Goal: Task Accomplishment & Management: Manage account settings

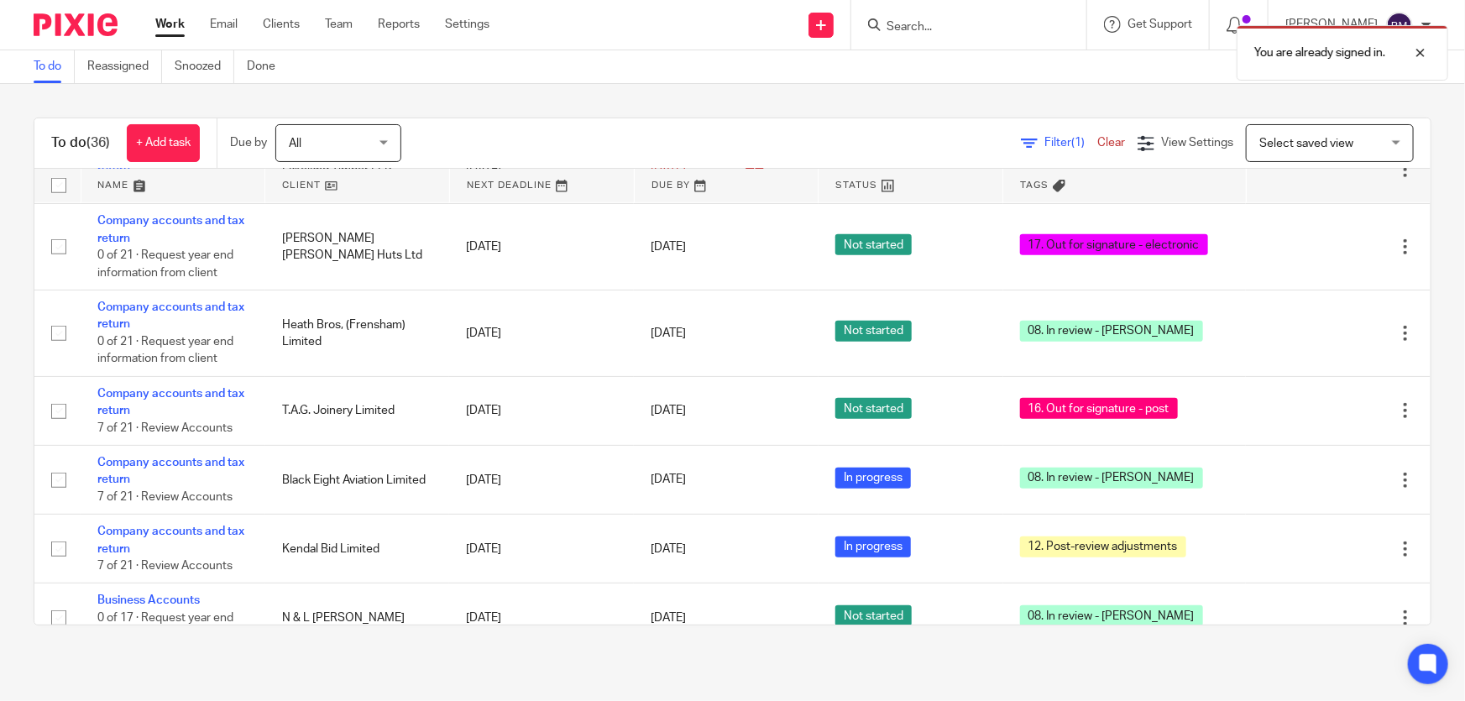
scroll to position [430, 0]
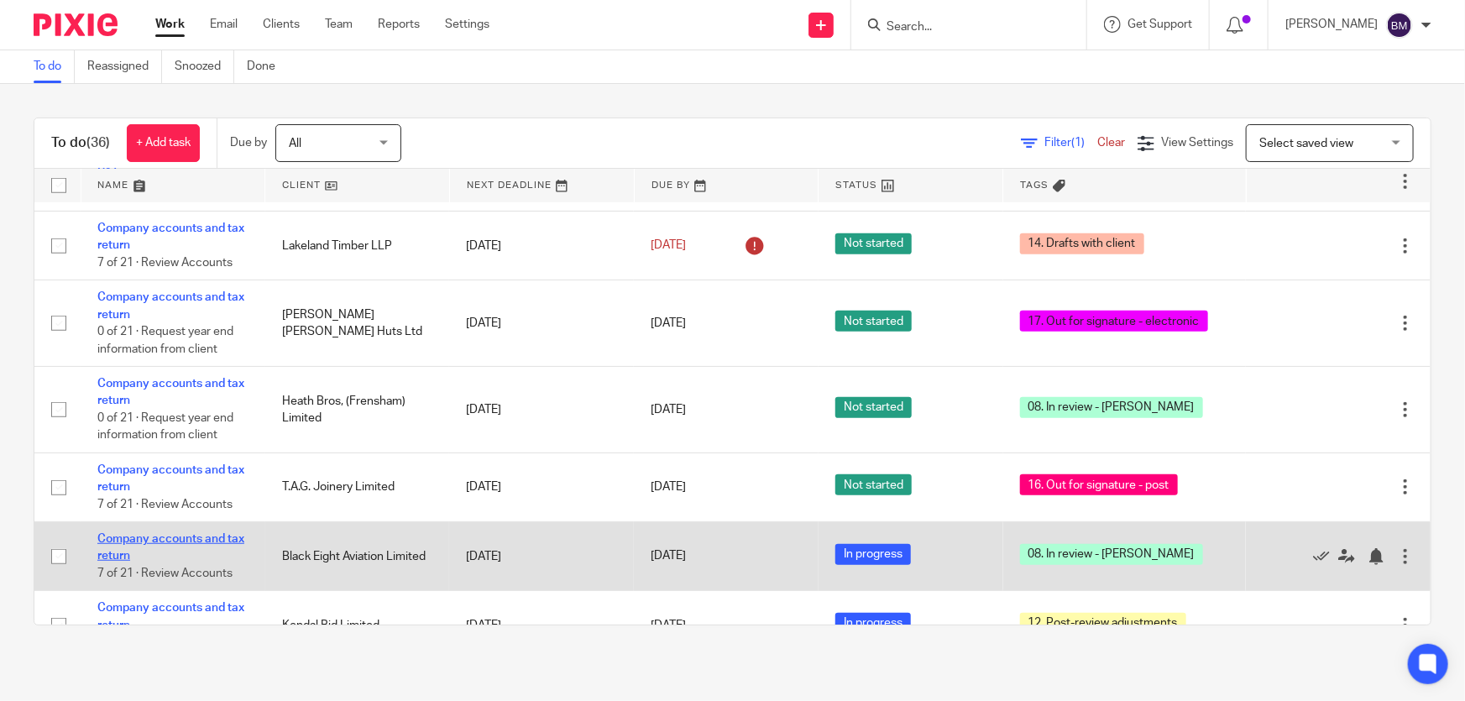
click at [114, 533] on link "Company accounts and tax return" at bounding box center [170, 547] width 147 height 29
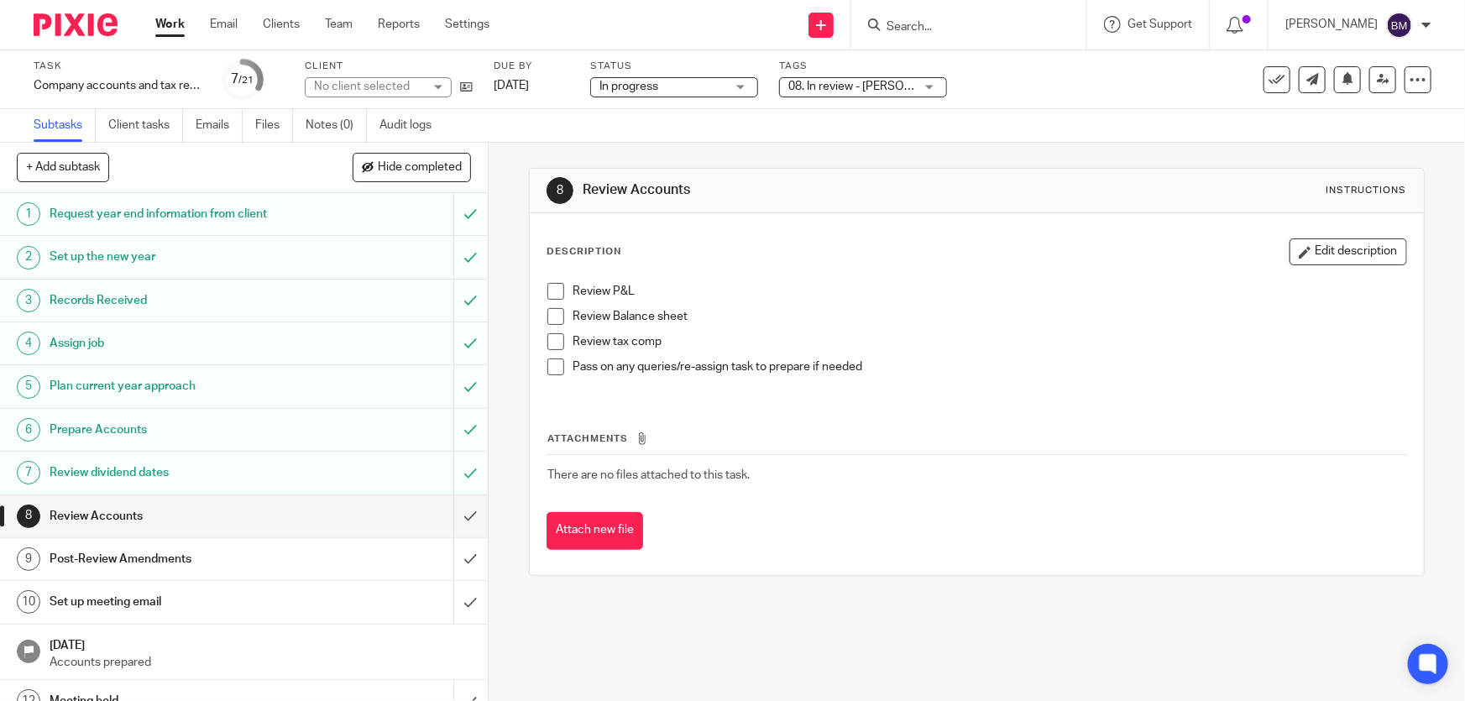
click at [884, 83] on span "08. In review - [PERSON_NAME]" at bounding box center [852, 87] width 126 height 18
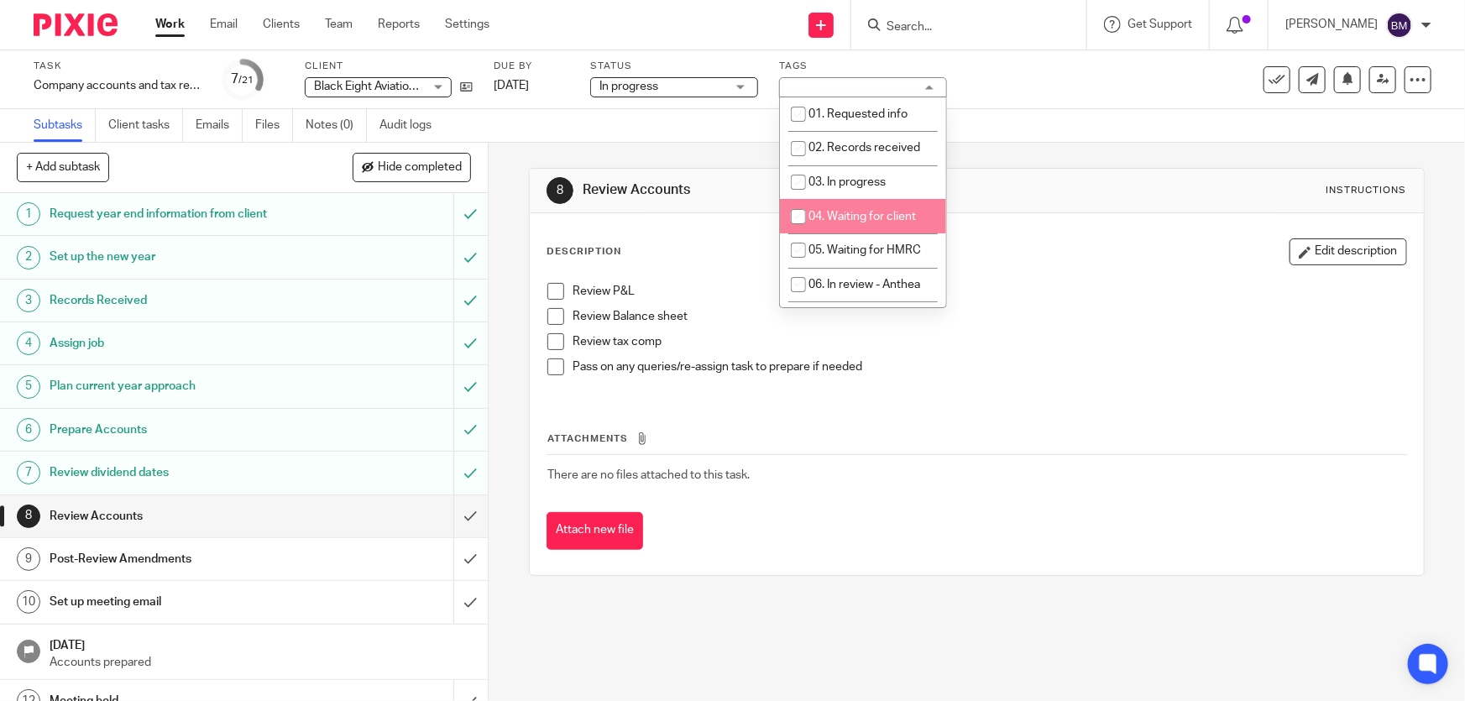
click at [853, 208] on li "04. Waiting for client" at bounding box center [863, 216] width 166 height 34
click at [839, 211] on span "04. Waiting for client" at bounding box center [862, 217] width 107 height 12
checkbox input "false"
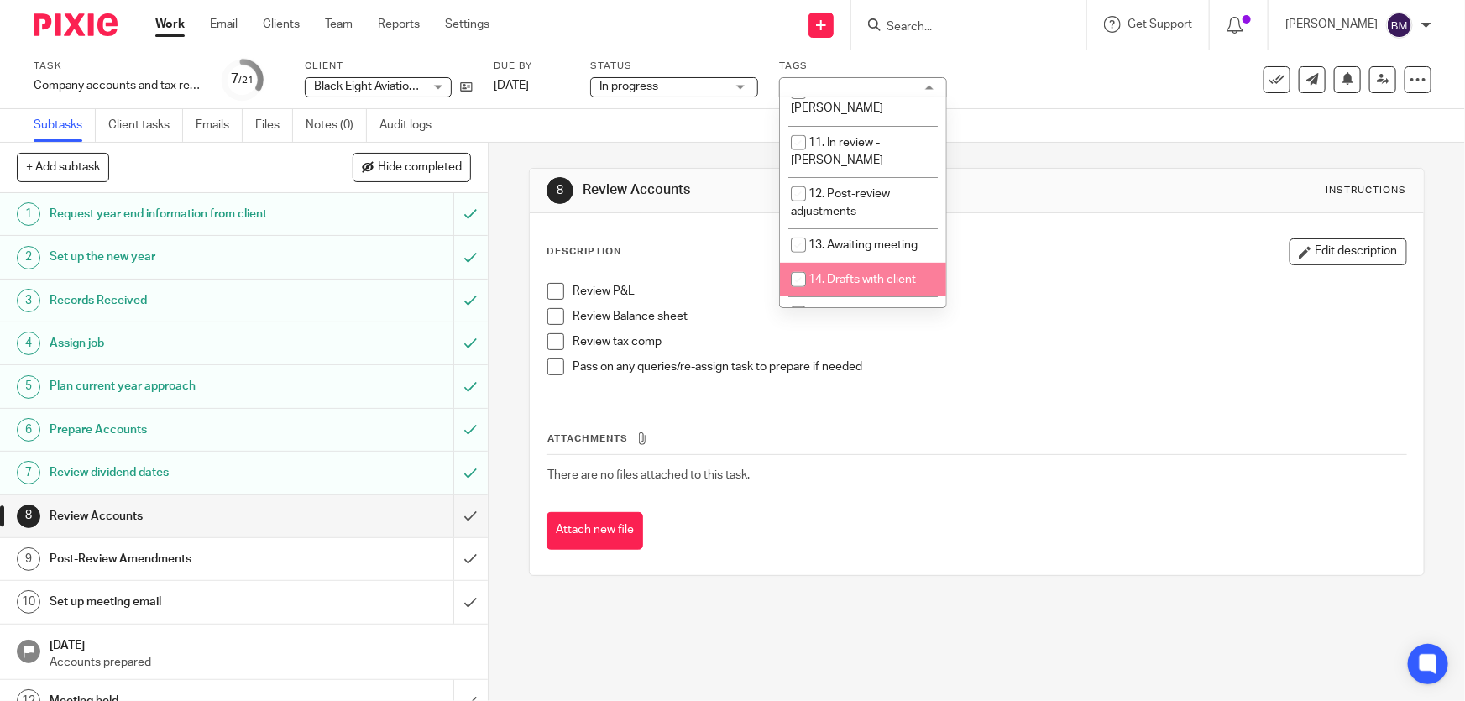
scroll to position [228, 0]
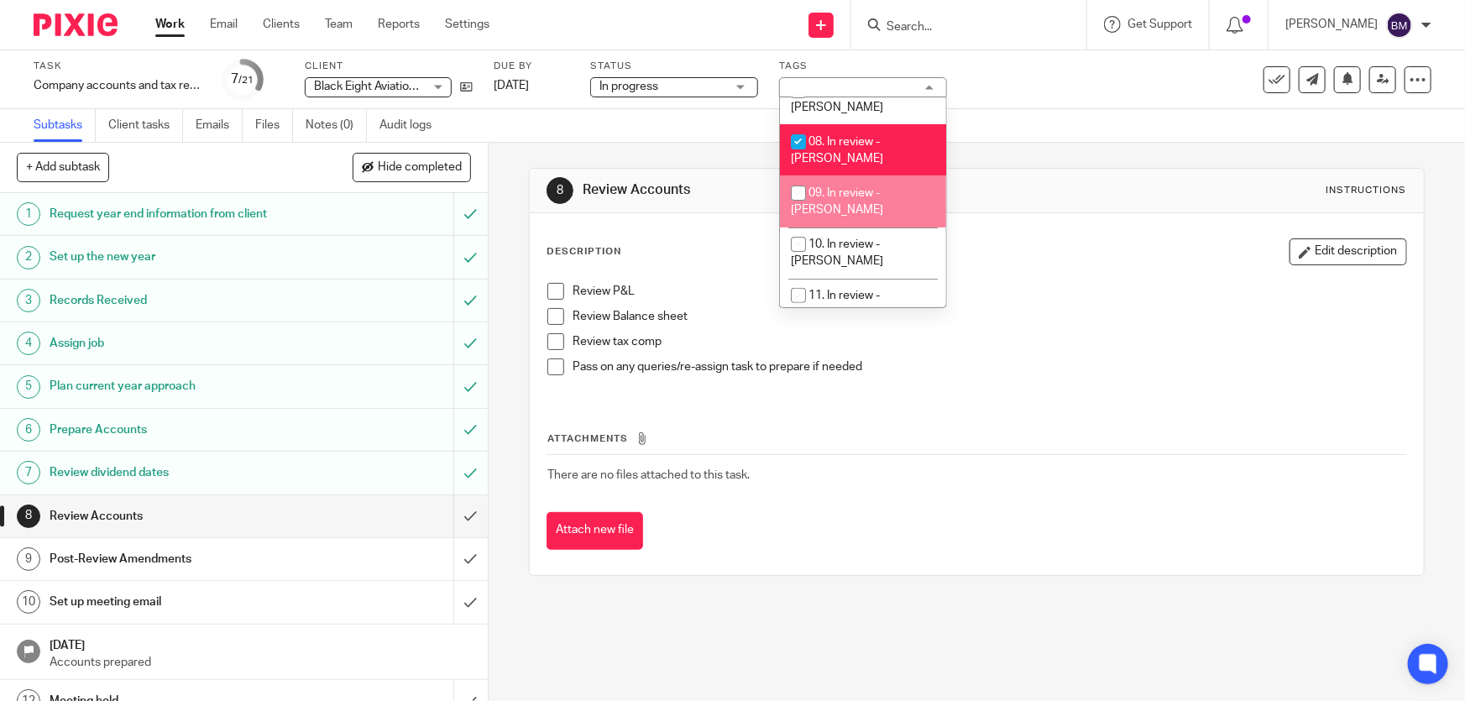
click at [831, 130] on li "08. In review - [PERSON_NAME]" at bounding box center [863, 149] width 166 height 51
checkbox input "false"
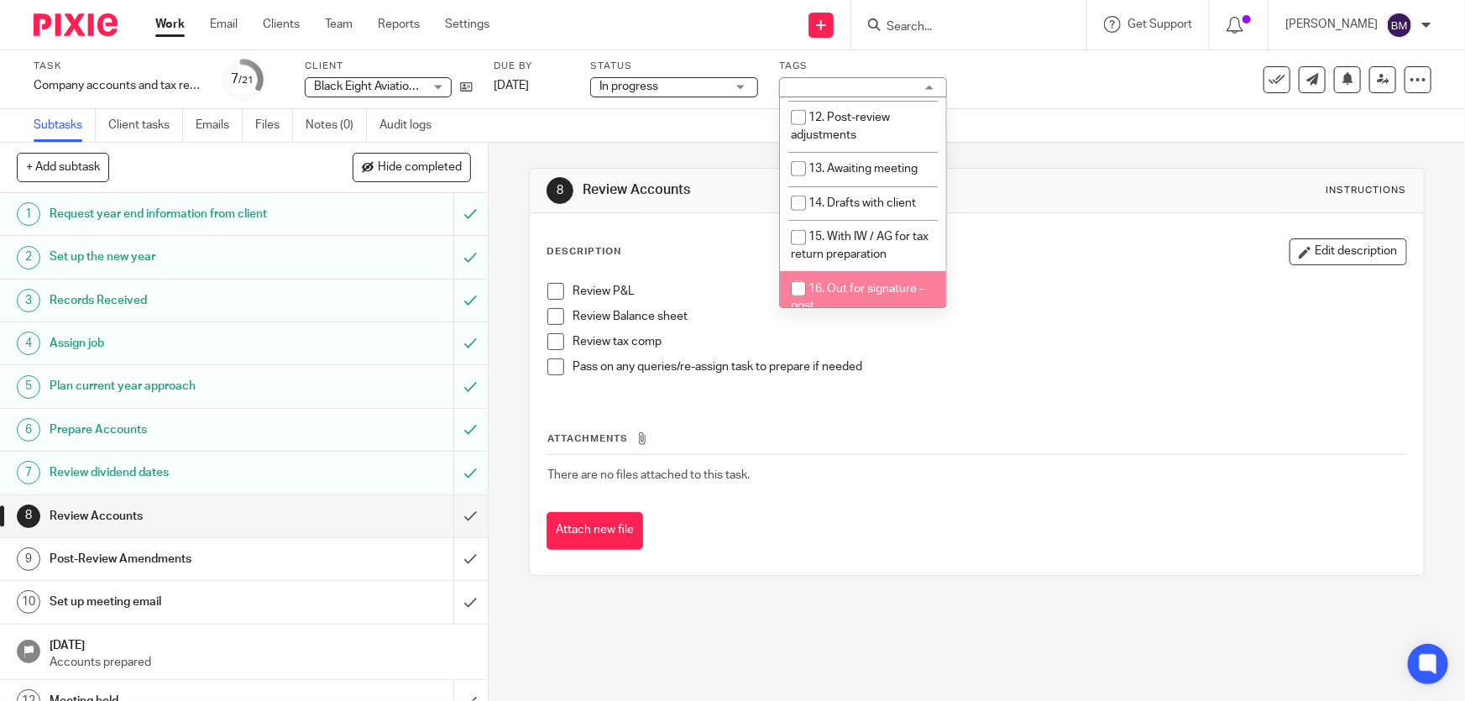
scroll to position [611, 0]
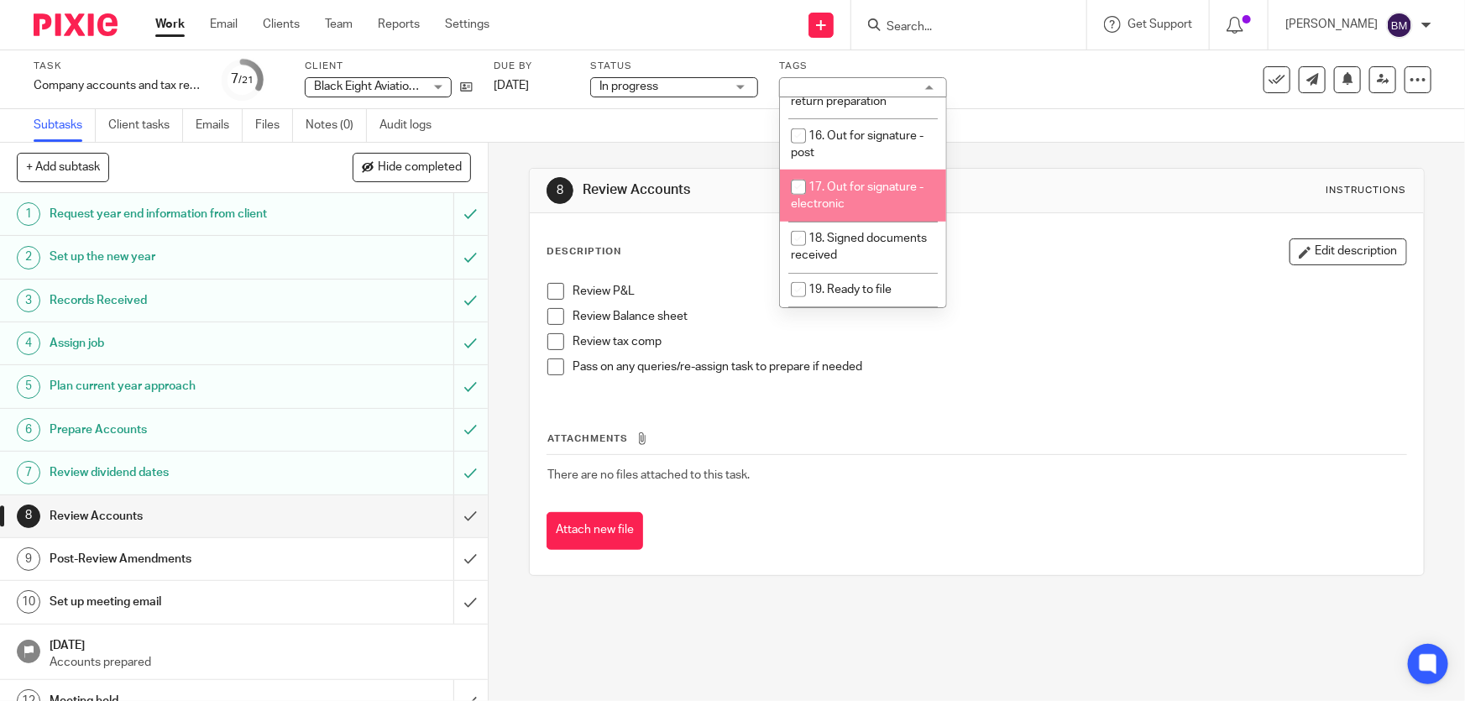
click at [852, 170] on li "17. Out for signature - electronic" at bounding box center [863, 195] width 166 height 51
checkbox input "true"
click at [1060, 100] on div "Task Company accounts and tax return Save Company accounts and tax return 7 /21…" at bounding box center [732, 79] width 1465 height 59
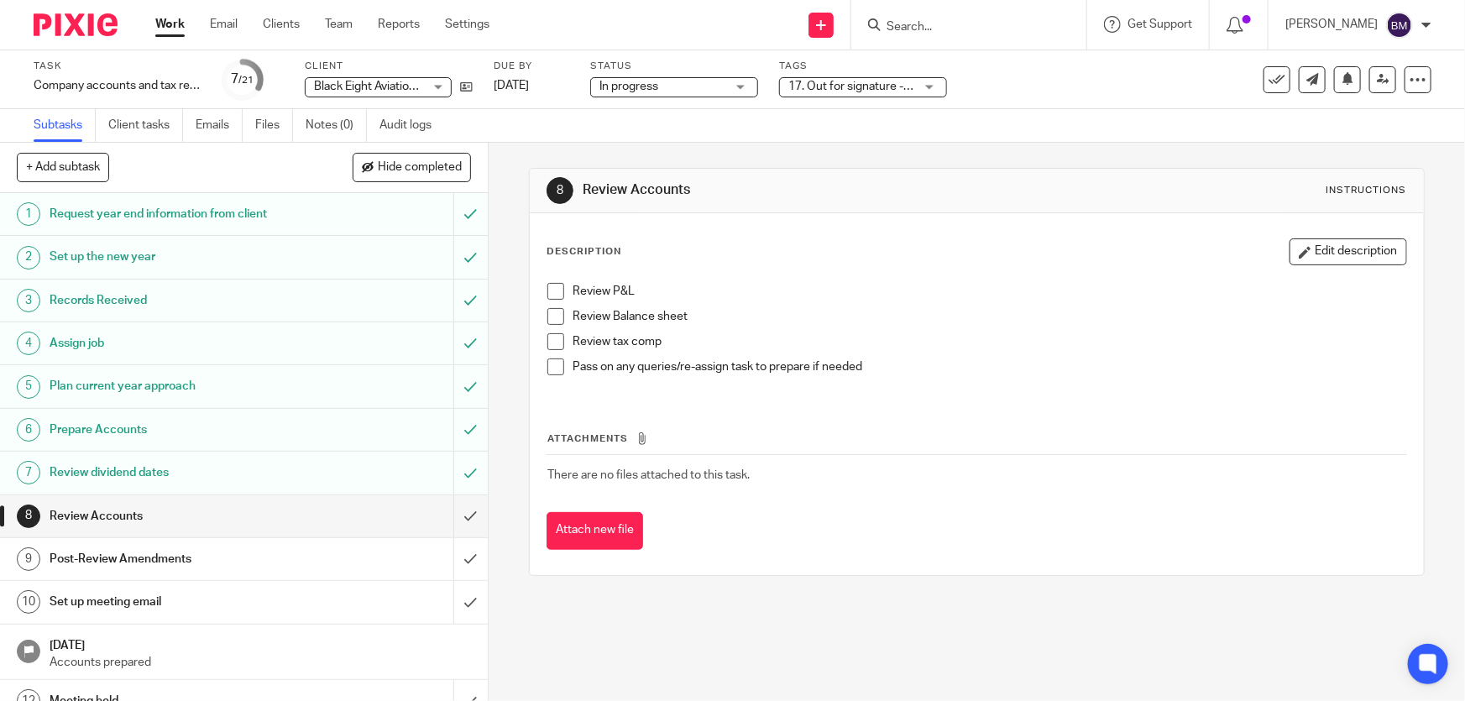
click at [168, 24] on link "Work" at bounding box center [169, 24] width 29 height 17
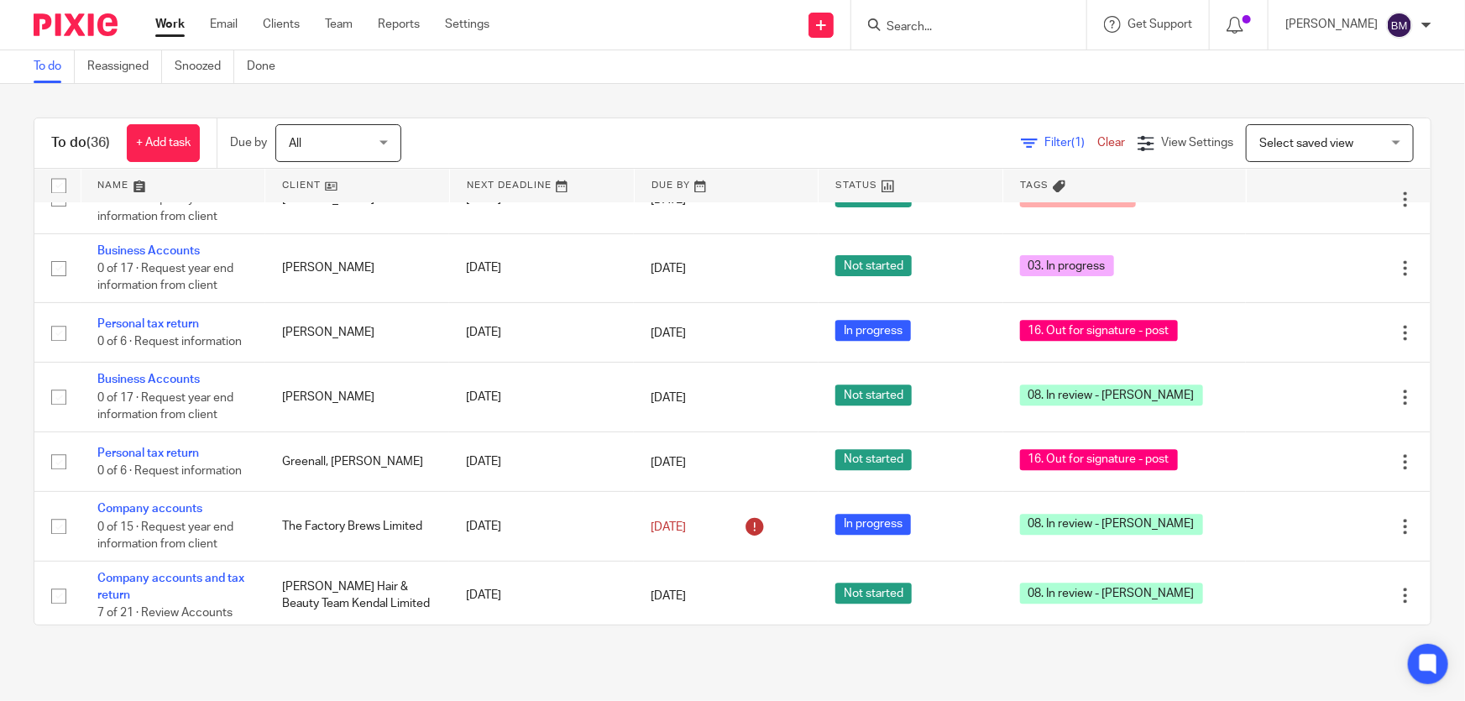
scroll to position [1652, 0]
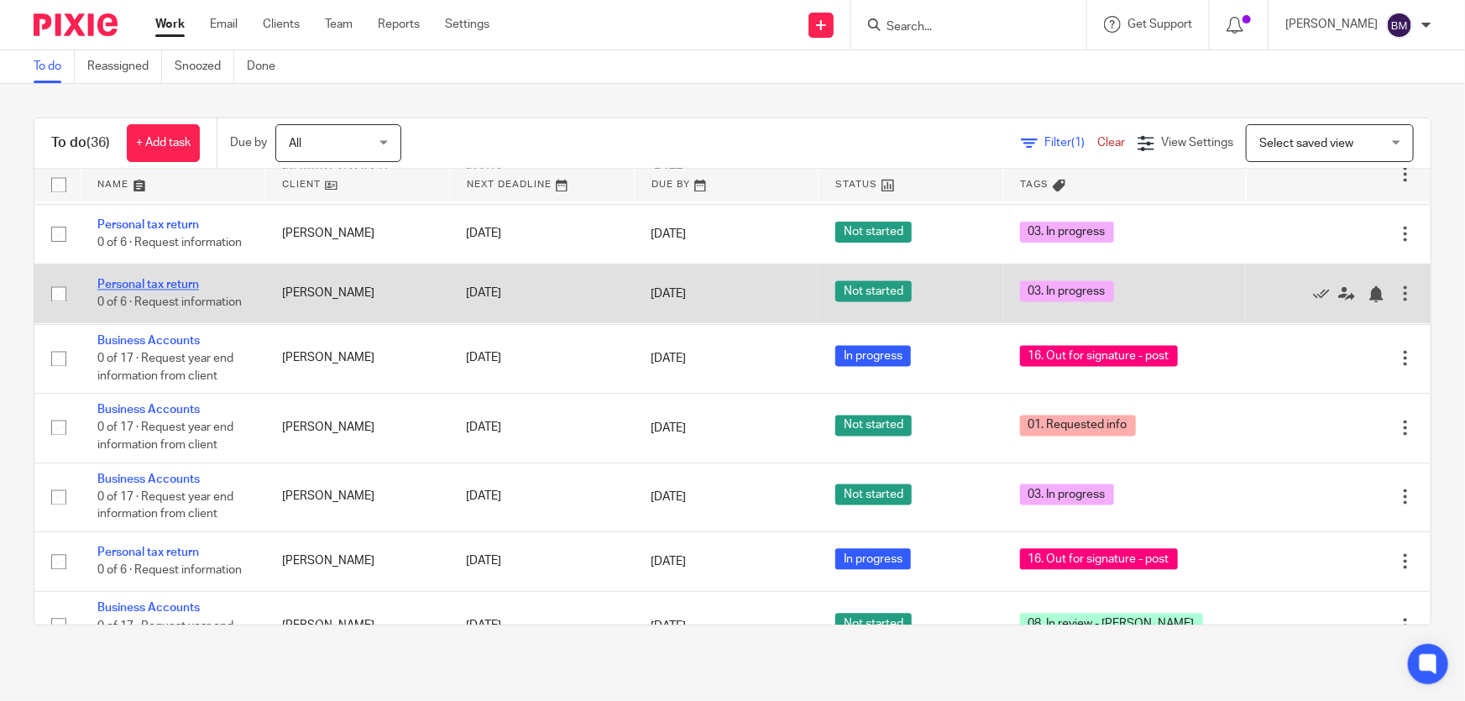
click at [180, 280] on link "Personal tax return" at bounding box center [148, 286] width 102 height 12
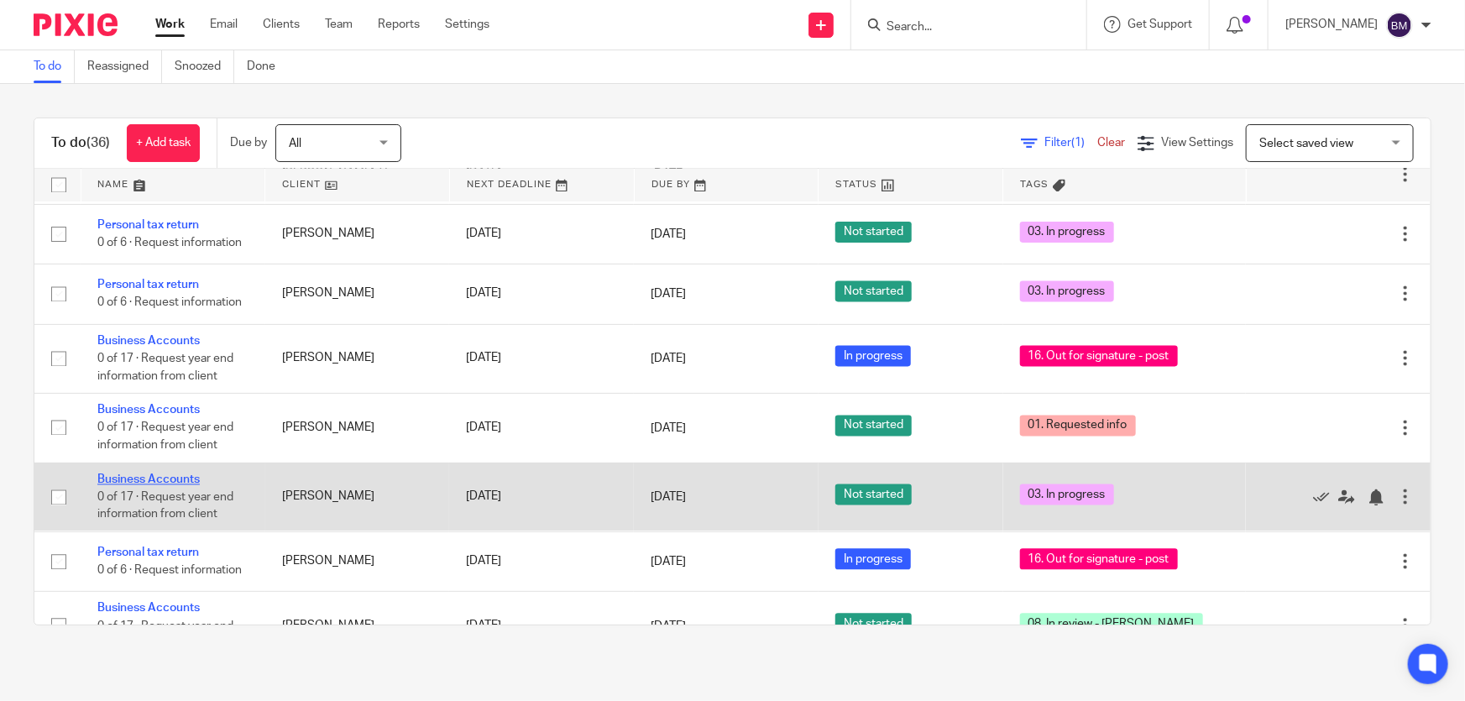
click at [194, 474] on link "Business Accounts" at bounding box center [148, 480] width 102 height 12
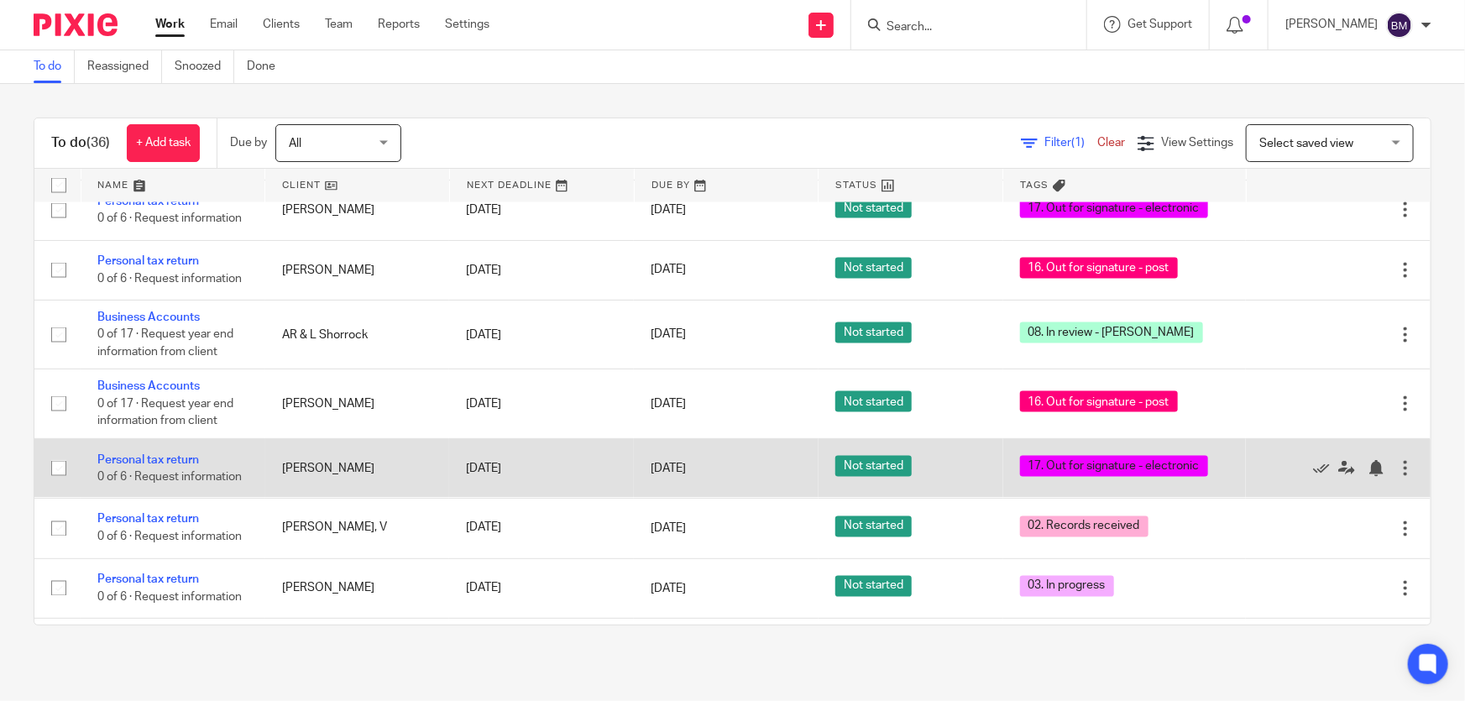
scroll to position [1450, 0]
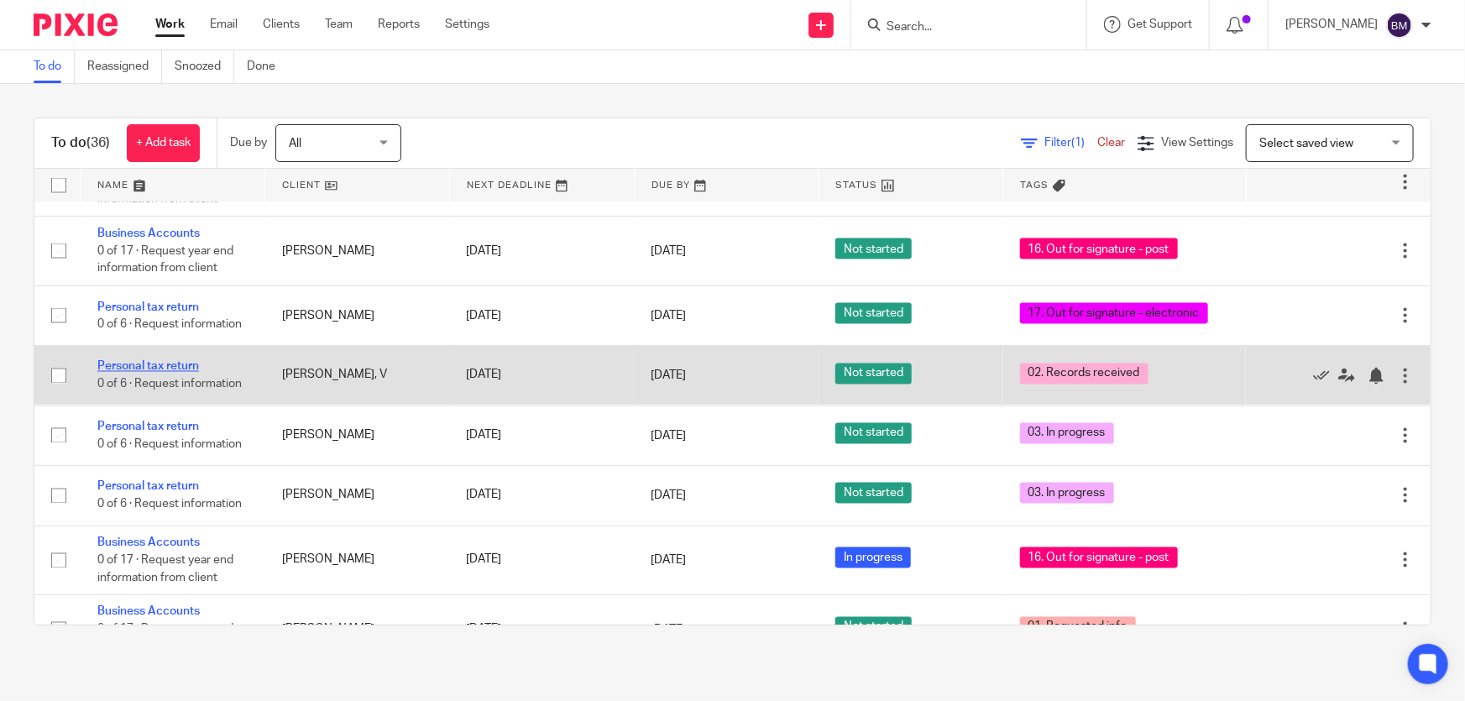
click at [168, 361] on link "Personal tax return" at bounding box center [148, 367] width 102 height 12
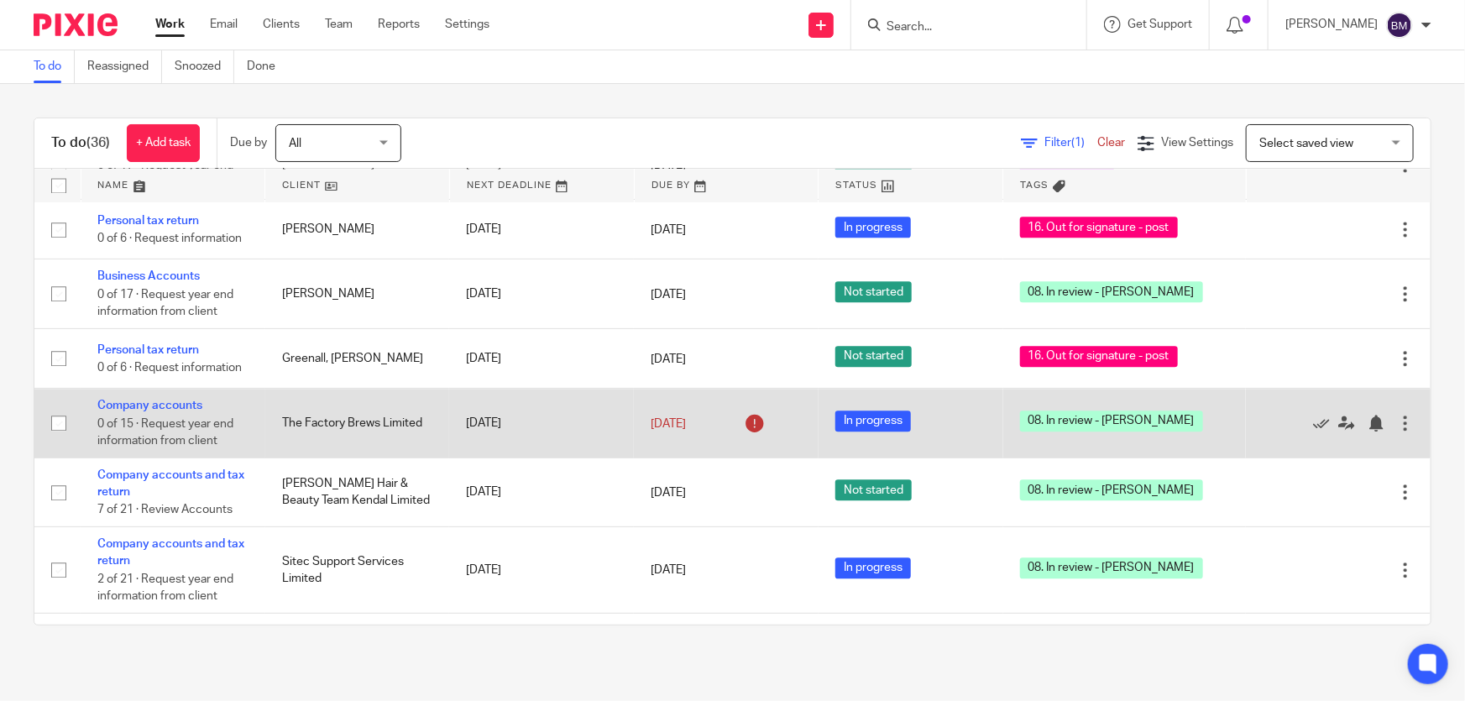
scroll to position [2033, 0]
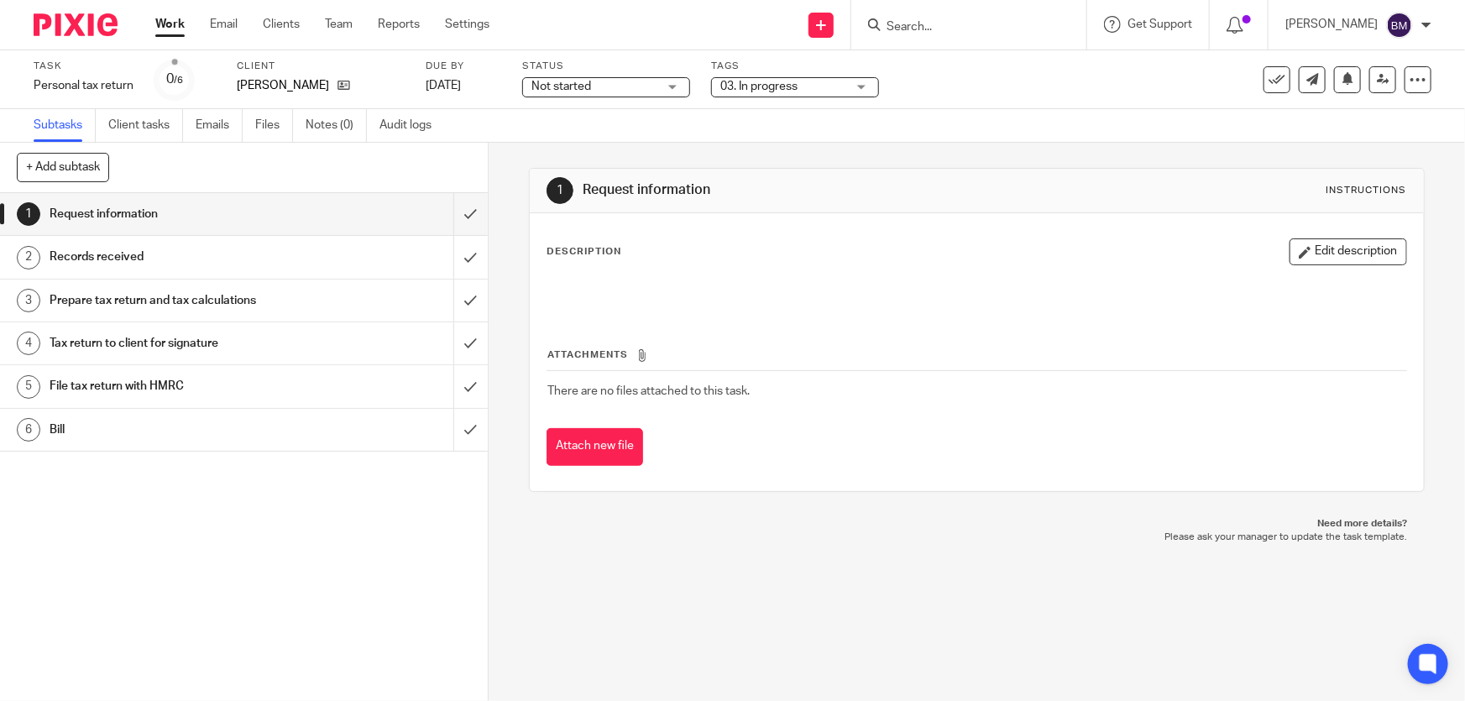
click at [817, 81] on span "03. In progress" at bounding box center [784, 87] width 126 height 18
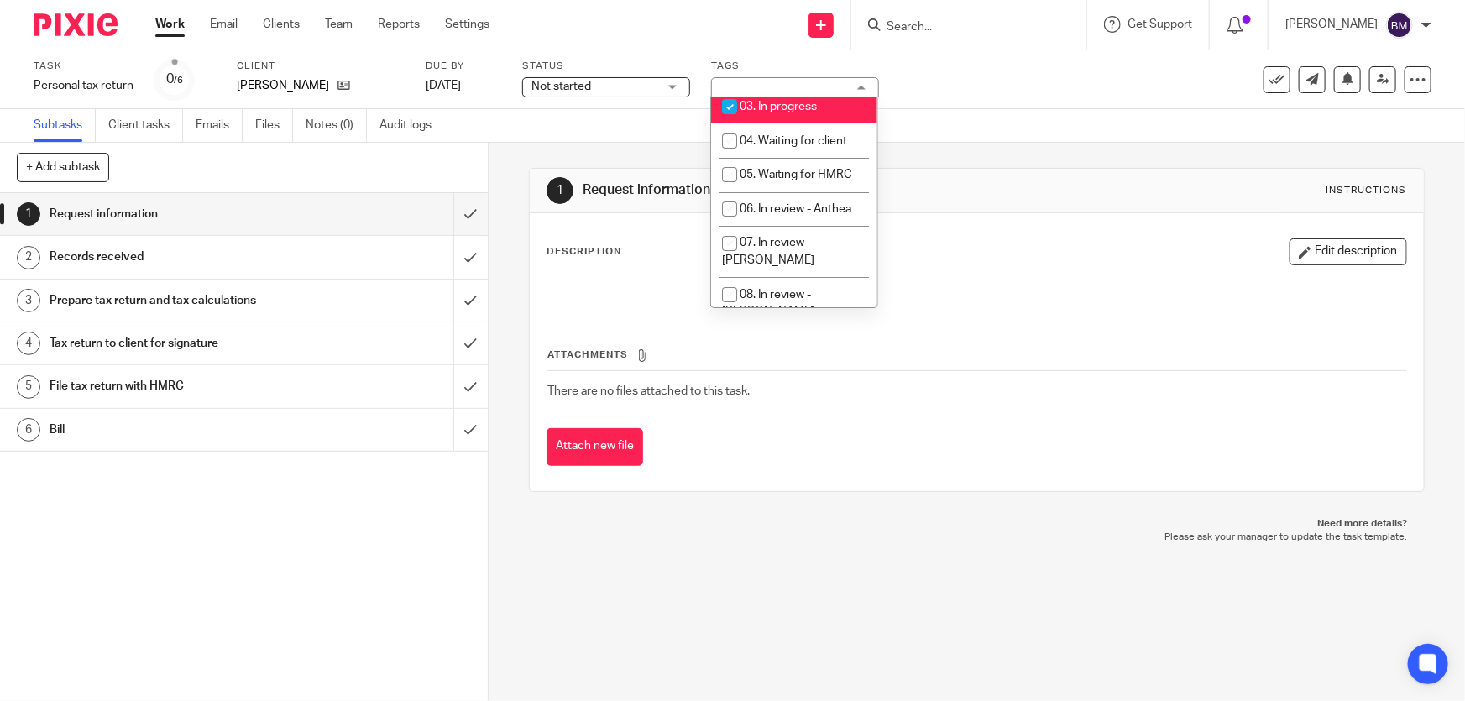
drag, startPoint x: 779, startPoint y: 104, endPoint x: 774, endPoint y: 132, distance: 28.0
click at [778, 104] on span "03. In progress" at bounding box center [778, 107] width 77 height 12
checkbox input "false"
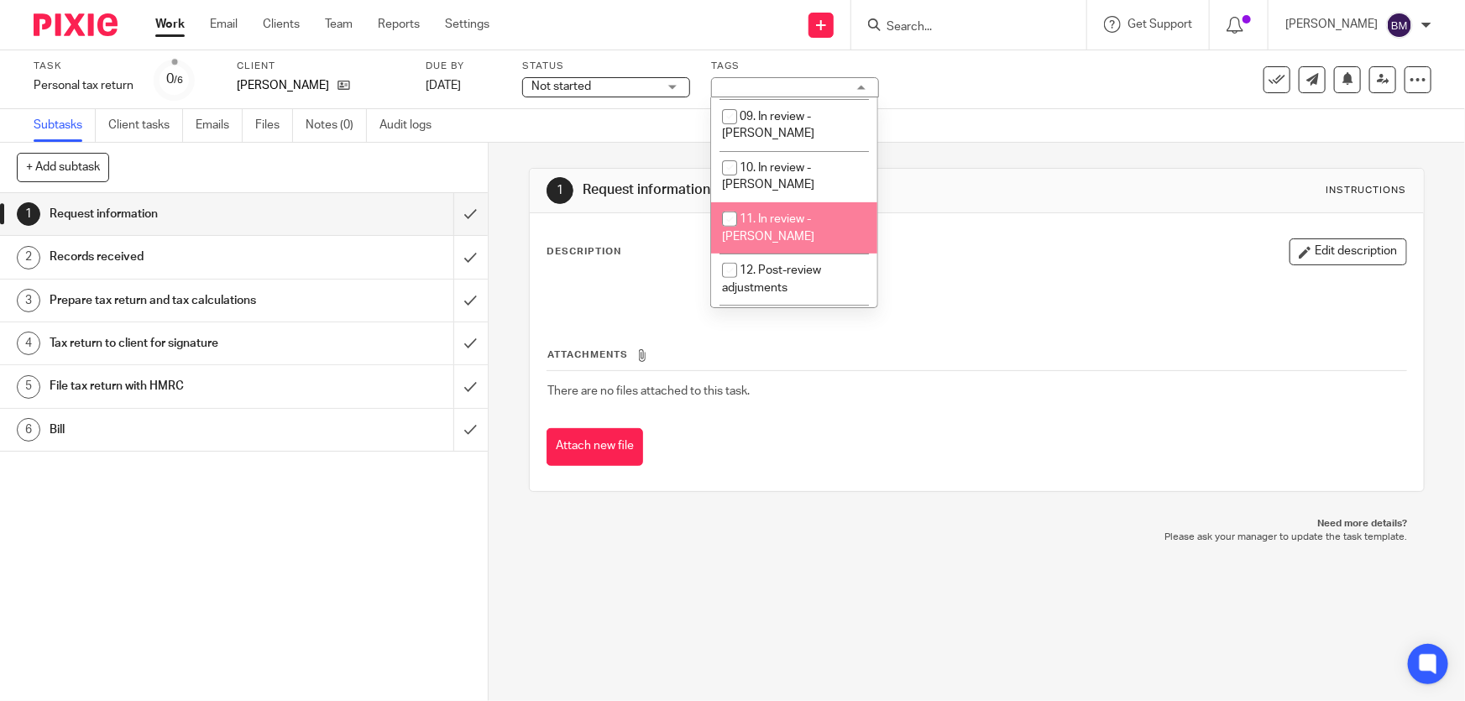
scroll to position [458, 0]
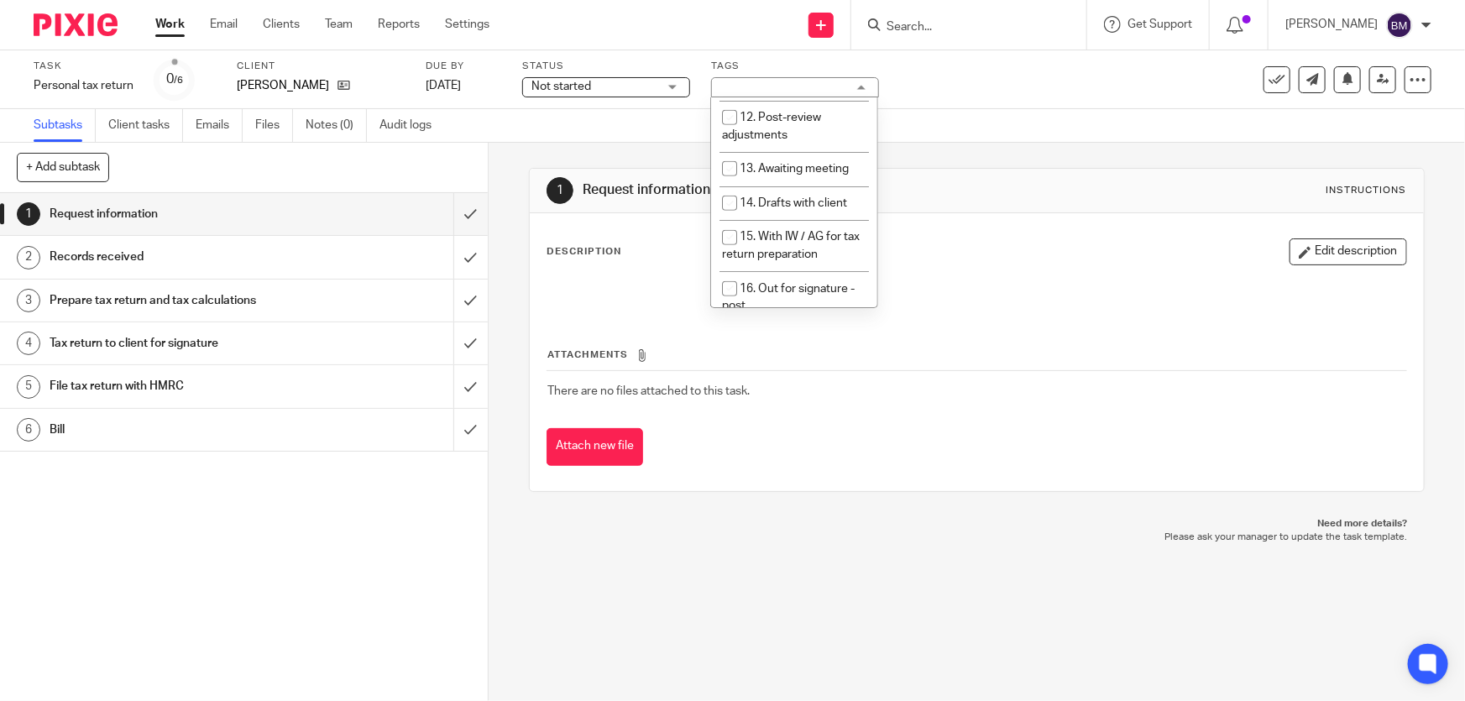
click at [774, 334] on span "17. Out for signature - electronic" at bounding box center [788, 348] width 133 height 29
checkbox input "true"
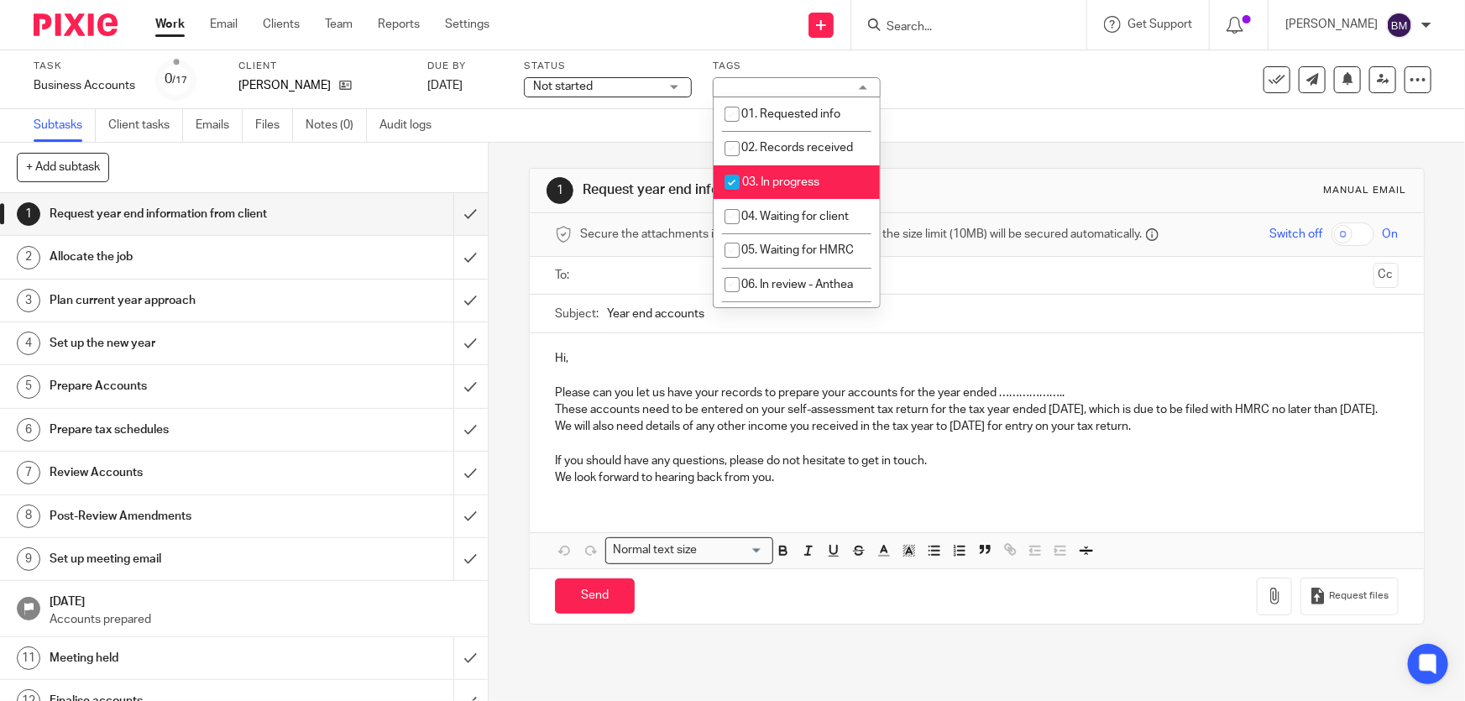
click at [800, 180] on span "03. In progress" at bounding box center [780, 182] width 77 height 12
checkbox input "false"
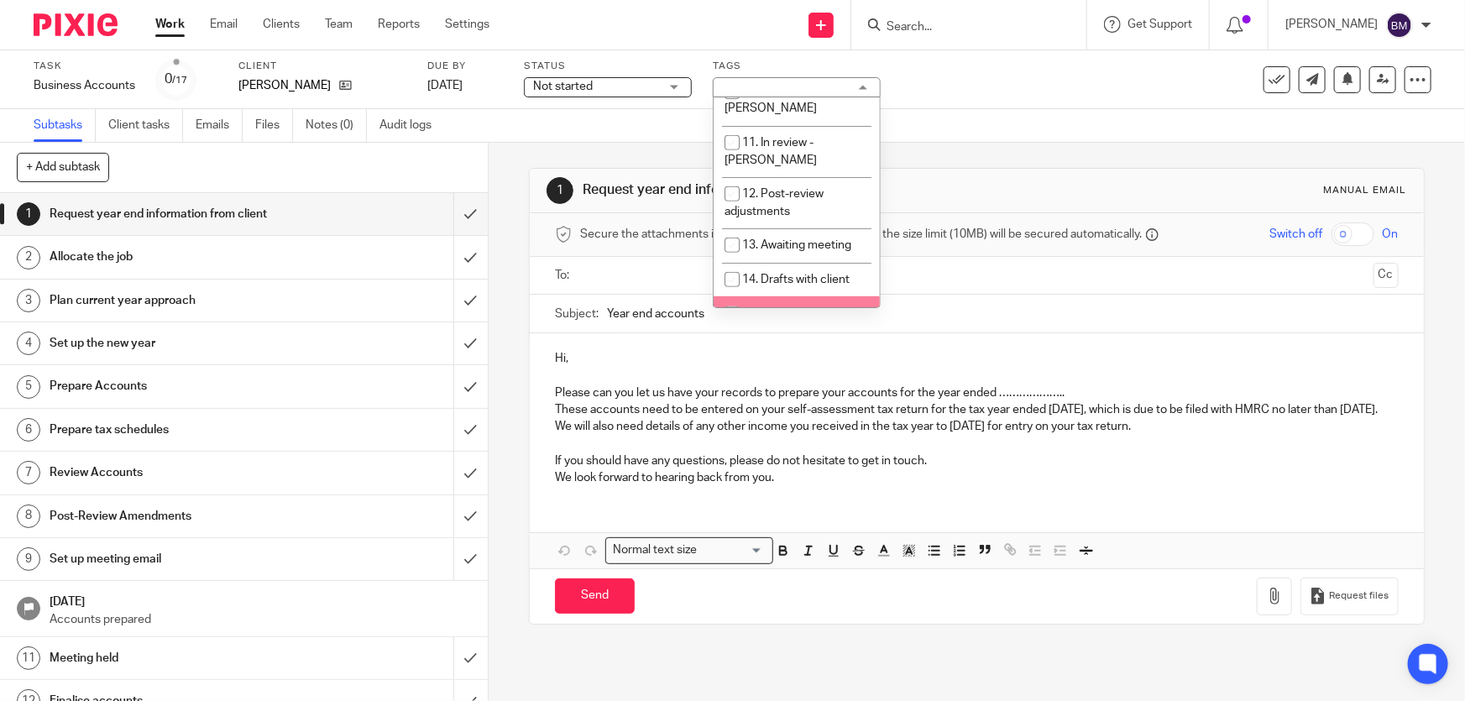
scroll to position [458, 0]
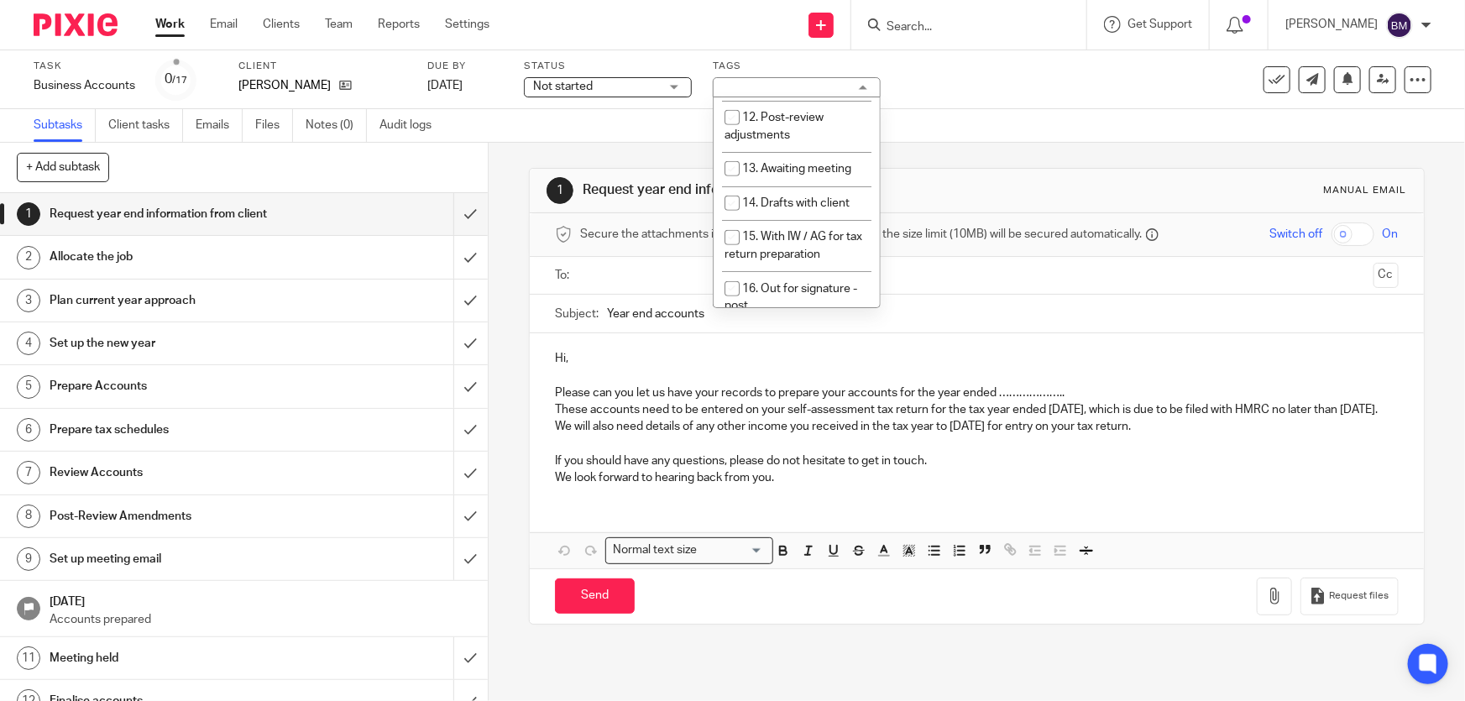
click at [779, 334] on span "17. Out for signature - electronic" at bounding box center [791, 348] width 133 height 29
checkbox input "true"
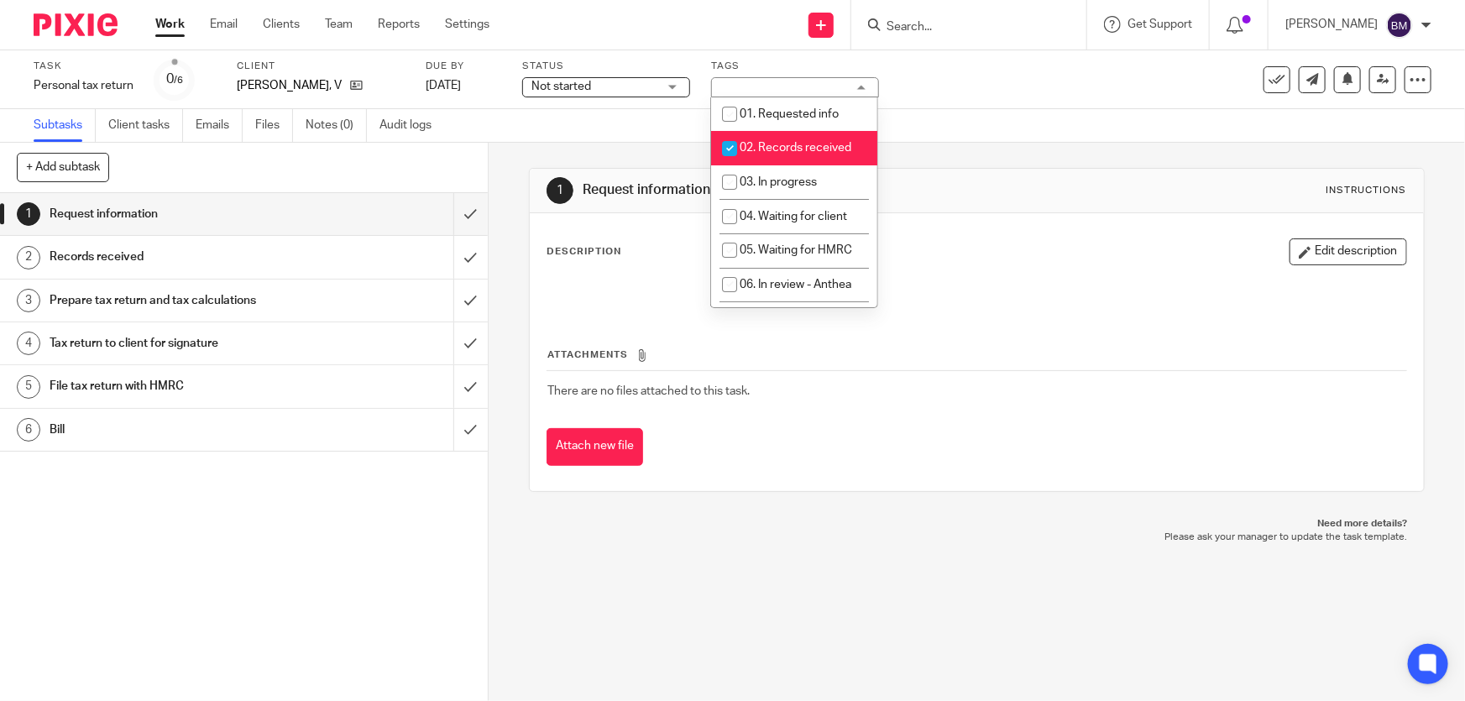
click at [722, 139] on input "checkbox" at bounding box center [730, 149] width 32 height 32
checkbox input "false"
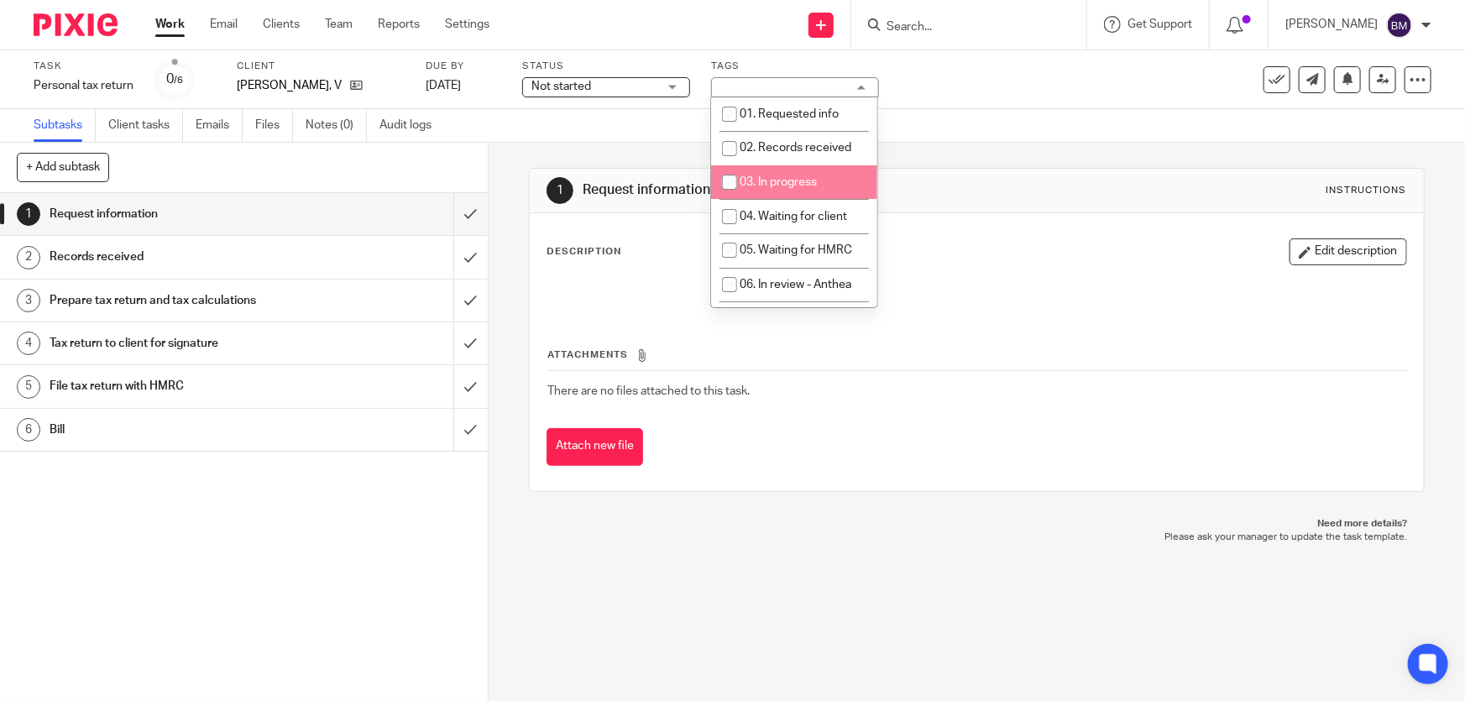
click at [735, 169] on input "checkbox" at bounding box center [730, 182] width 32 height 32
checkbox input "true"
